Goal: Navigation & Orientation: Find specific page/section

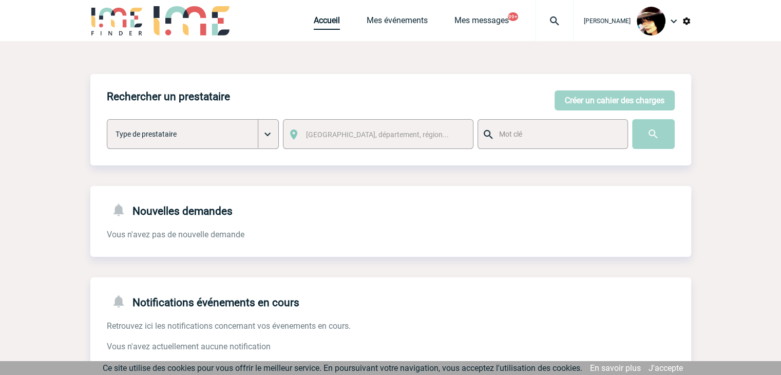
click at [320, 18] on link "Accueil" at bounding box center [327, 22] width 26 height 14
click at [314, 27] on link "Accueil" at bounding box center [327, 22] width 26 height 14
